Goal: Transaction & Acquisition: Purchase product/service

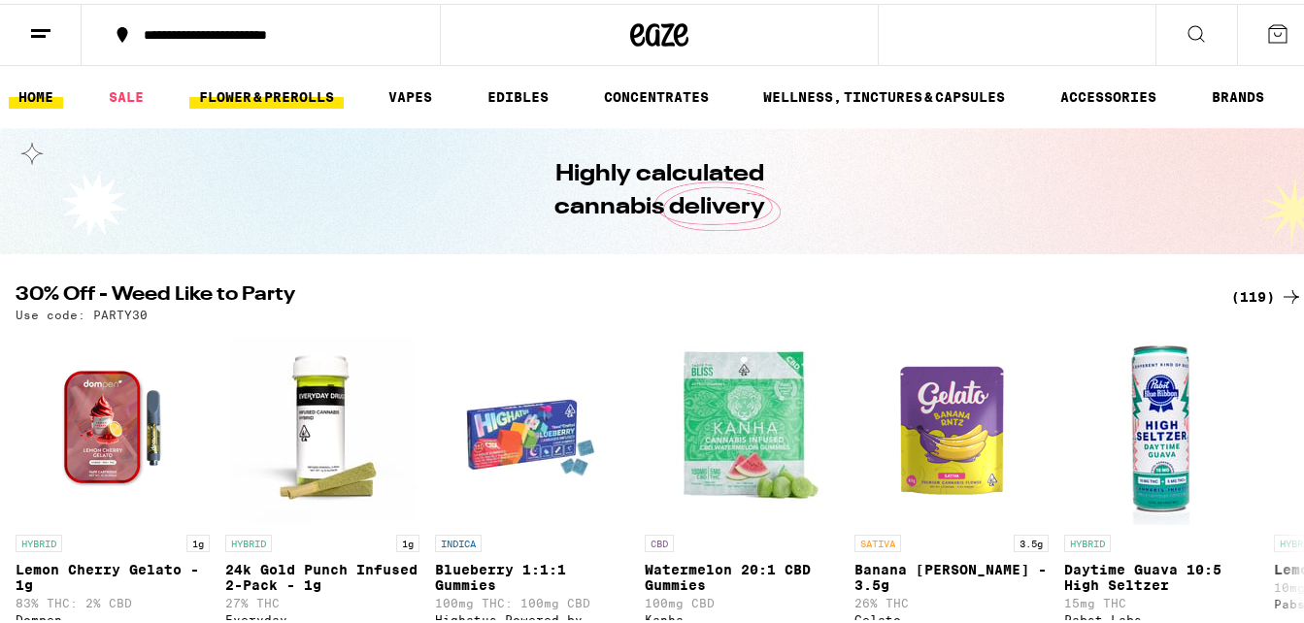
click at [303, 98] on link "FLOWER & PREROLLS" at bounding box center [266, 93] width 154 height 23
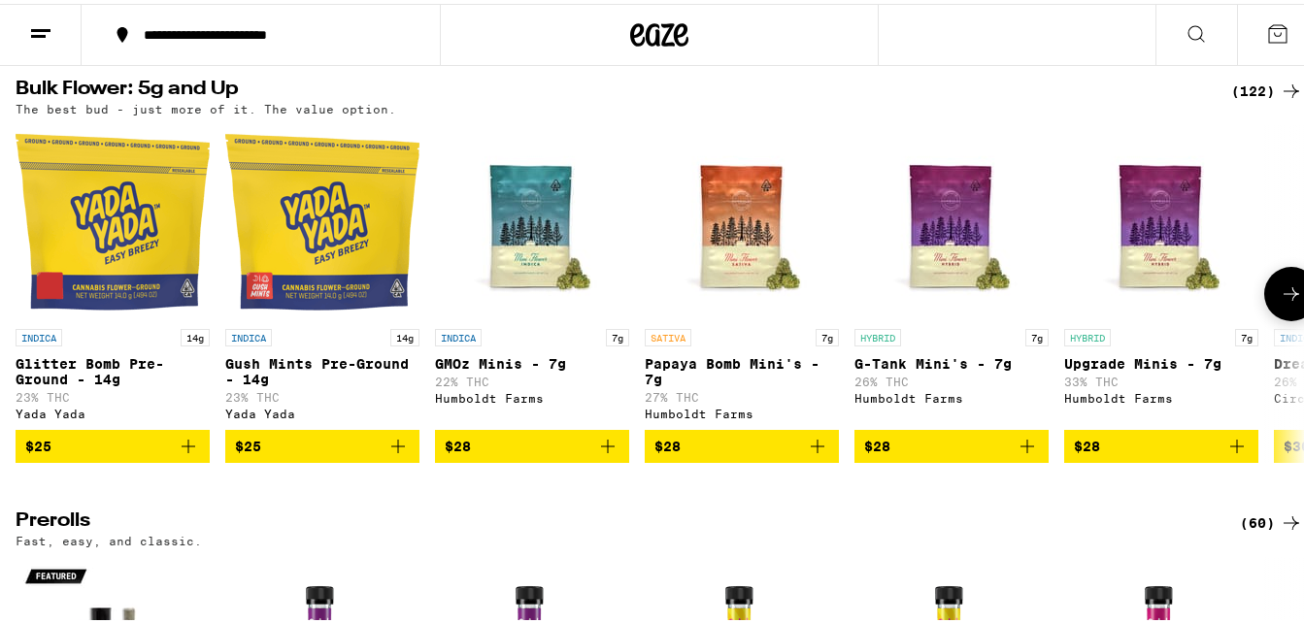
scroll to position [604, 0]
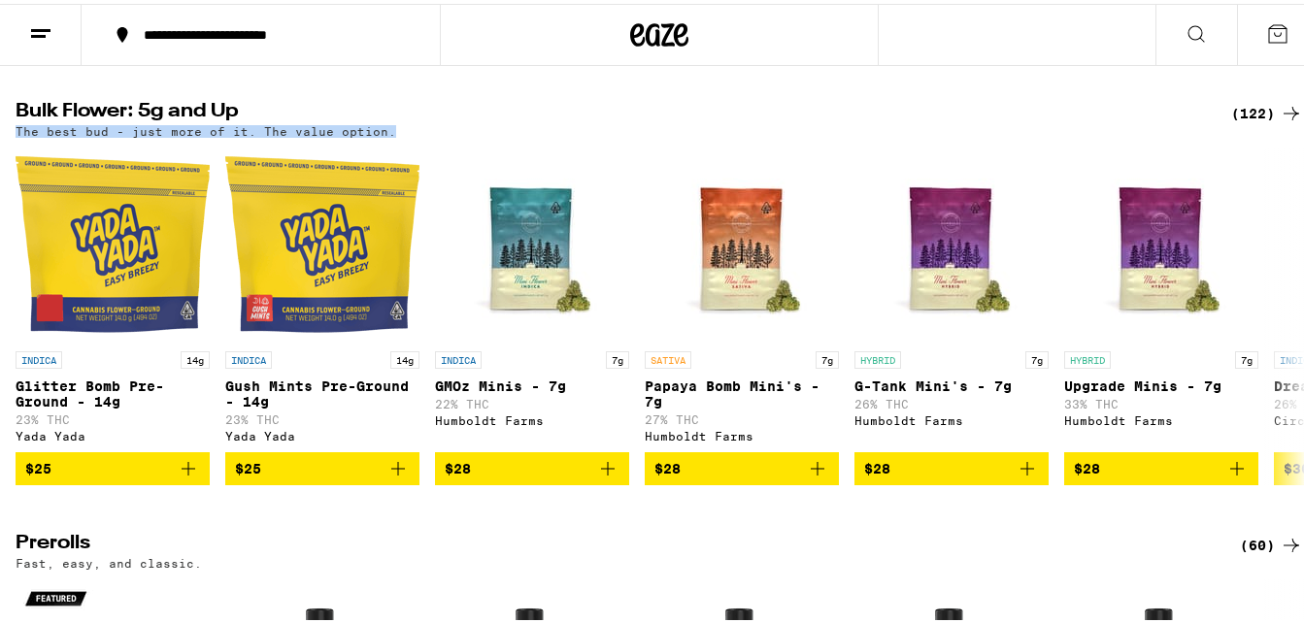
drag, startPoint x: 1279, startPoint y: 140, endPoint x: 1278, endPoint y: 119, distance: 20.4
click at [1278, 124] on div "Bulk Flower: 5g and Up (122) The best bud - just more of it. The value option." at bounding box center [659, 116] width 1287 height 36
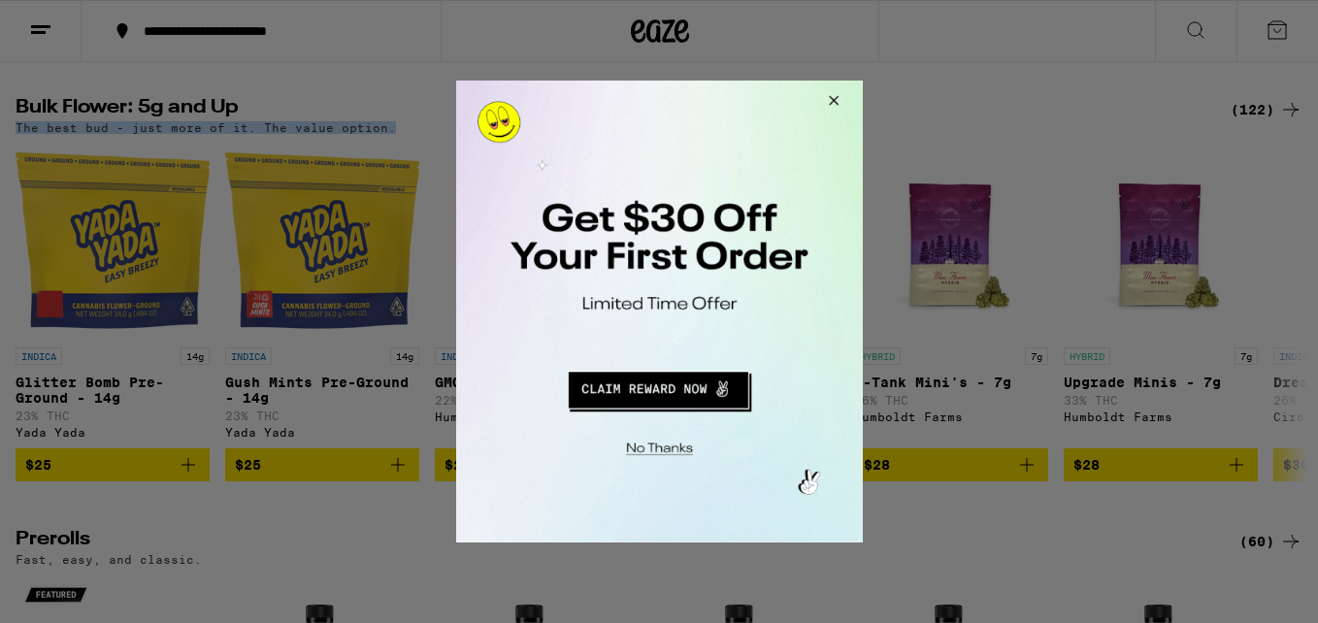
drag, startPoint x: 1278, startPoint y: 119, endPoint x: 1278, endPoint y: 90, distance: 29.1
click at [1278, 89] on div at bounding box center [659, 311] width 1318 height 623
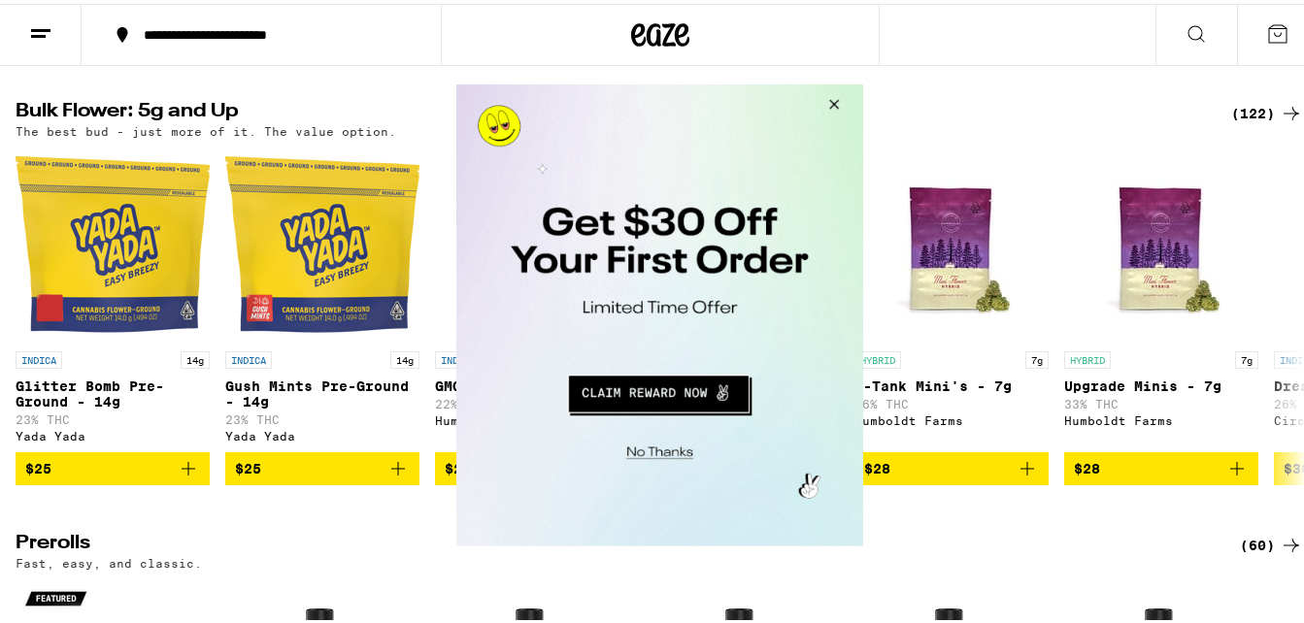
click at [834, 105] on button "Close Modal" at bounding box center [830, 106] width 52 height 47
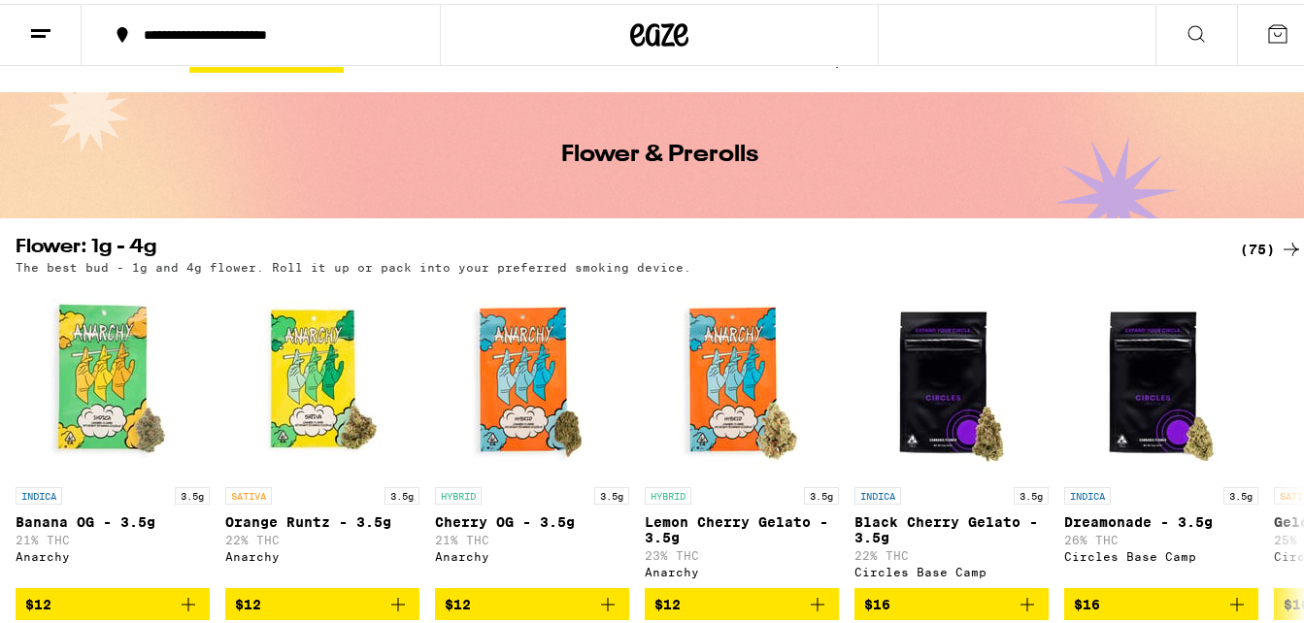
scroll to position [0, 0]
